Goal: Check status

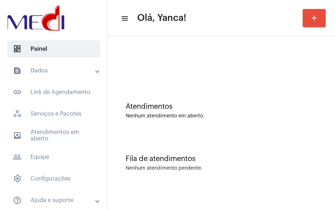
click at [45, 73] on mat-panel-title "text_snippet_outlined Dados" at bounding box center [54, 70] width 83 height 9
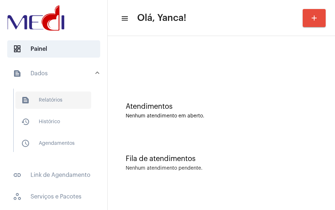
click at [52, 108] on span "text_snippet_outlined Relatórios" at bounding box center [53, 99] width 76 height 17
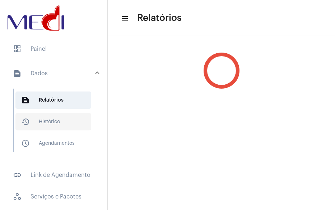
click at [50, 115] on span "history_outlined Histórico" at bounding box center [53, 121] width 76 height 17
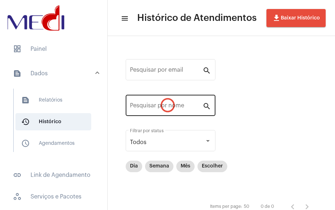
click at [152, 99] on div "Pesquisar por email search Pesquisar por nome search Todos Filtrar por status D…" at bounding box center [221, 135] width 213 height 184
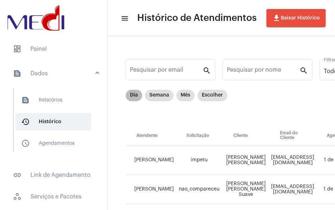
click at [153, 106] on mat-chip-list "Dia Semana Mês Escolher" at bounding box center [177, 108] width 102 height 36
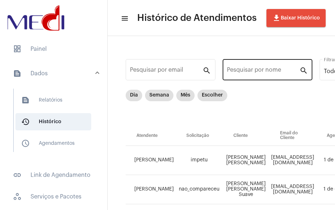
drag, startPoint x: 267, startPoint y: 78, endPoint x: 262, endPoint y: 73, distance: 6.6
click at [266, 77] on div "Pesquisar por nome" at bounding box center [263, 69] width 73 height 23
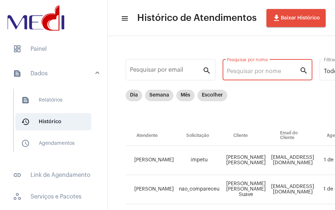
click at [262, 73] on input "Pesquisar por nome" at bounding box center [263, 71] width 73 height 6
paste input "[PERSON_NAME] DOS [PERSON_NAME]"
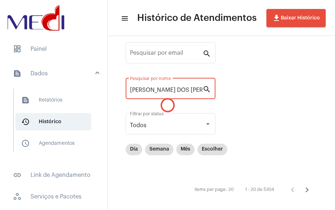
scroll to position [25, 0]
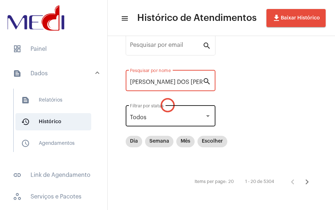
click at [209, 116] on div at bounding box center [208, 116] width 4 height 2
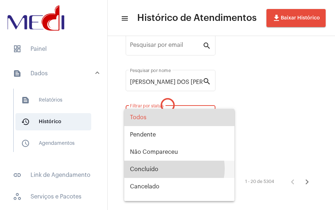
click at [174, 168] on span "Concluído" at bounding box center [179, 168] width 99 height 17
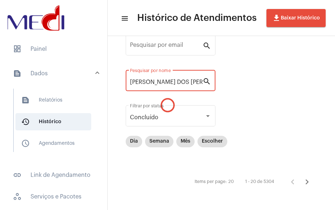
drag, startPoint x: 152, startPoint y: 81, endPoint x: 233, endPoint y: 82, distance: 81.3
click at [233, 82] on div "Pesquisar por email search [PERSON_NAME] DOS [PERSON_NAME] Pesquisar por nome s…" at bounding box center [221, 110] width 213 height 184
type input "CINTYA"
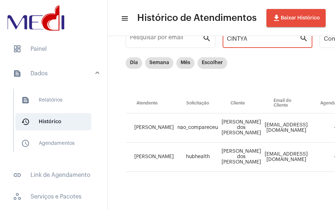
scroll to position [38, 517]
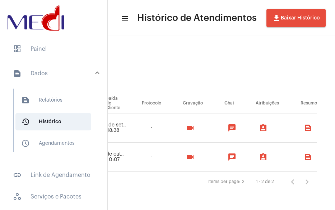
click at [186, 152] on mat-icon "videocam" at bounding box center [190, 156] width 9 height 9
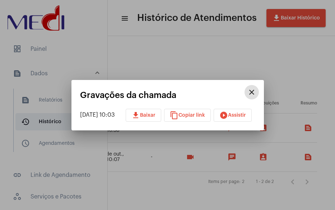
click at [243, 115] on span "play_circle_filled Assistir" at bounding box center [233, 115] width 27 height 5
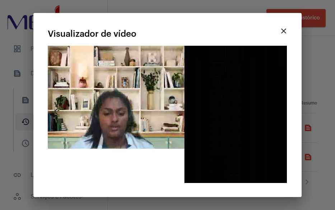
drag, startPoint x: 207, startPoint y: 134, endPoint x: 204, endPoint y: 140, distance: 6.9
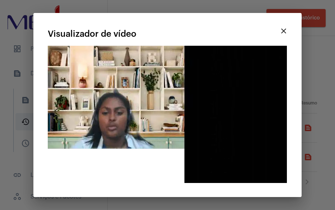
click at [205, 134] on video "Seu navegador não suporta a reprodução deste vídeo." at bounding box center [167, 114] width 239 height 137
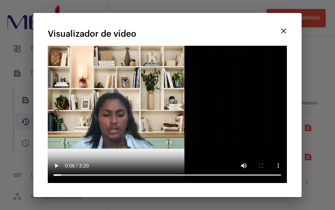
click at [282, 30] on mat-icon "close" at bounding box center [284, 31] width 9 height 9
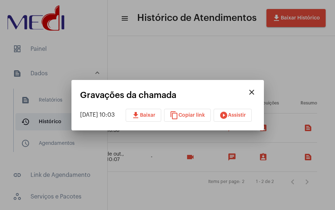
click at [195, 74] on div at bounding box center [167, 105] width 335 height 210
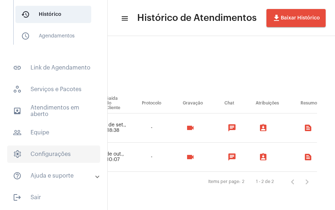
scroll to position [108, 0]
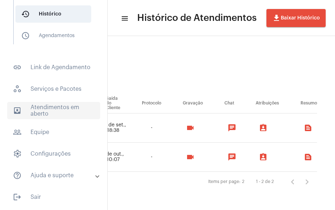
click at [54, 109] on span "outbox_outline Atendimentos em aberto" at bounding box center [53, 110] width 93 height 17
